Goal: Information Seeking & Learning: Learn about a topic

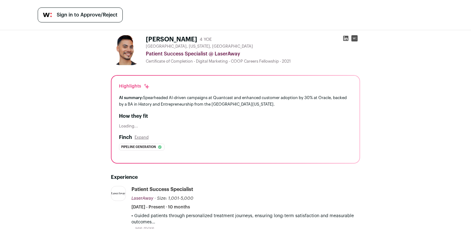
click at [125, 50] on img at bounding box center [126, 50] width 30 height 30
click at [169, 39] on h1 "[PERSON_NAME]" at bounding box center [171, 39] width 51 height 9
click at [159, 191] on div "Patient Success Specialist" at bounding box center [163, 189] width 62 height 7
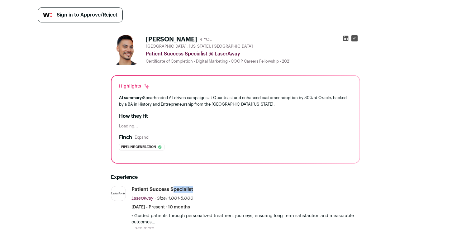
copy div "Patient Success Specialist"
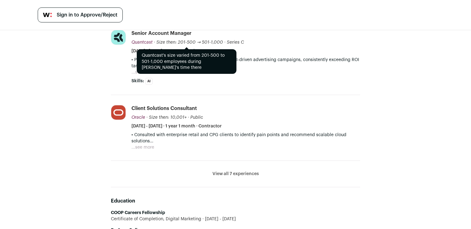
scroll to position [271, 0]
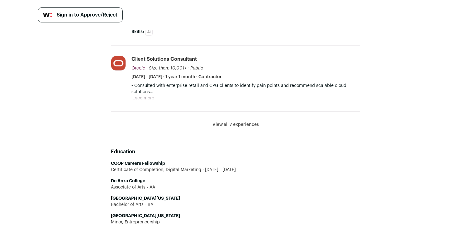
click at [226, 128] on li "View all 7 experiences View less" at bounding box center [235, 125] width 249 height 26
click at [226, 125] on button "View all 7 experiences" at bounding box center [236, 125] width 46 height 6
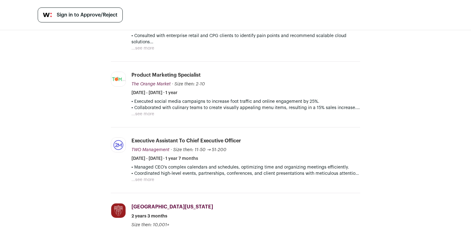
scroll to position [324, 0]
